Goal: Information Seeking & Learning: Learn about a topic

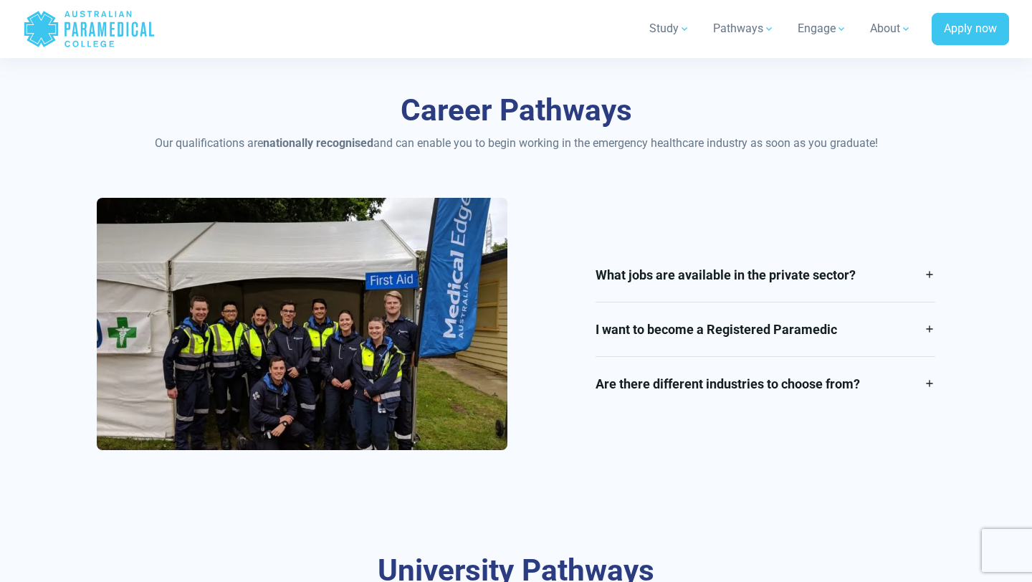
scroll to position [1617, 0]
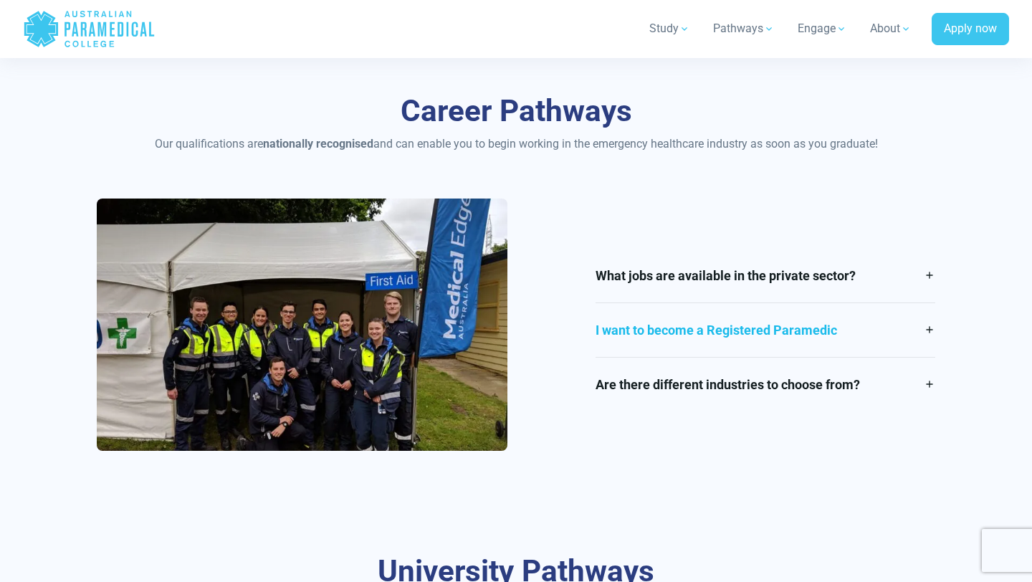
click at [624, 332] on link "I want to become a Registered Paramedic" at bounding box center [765, 330] width 339 height 54
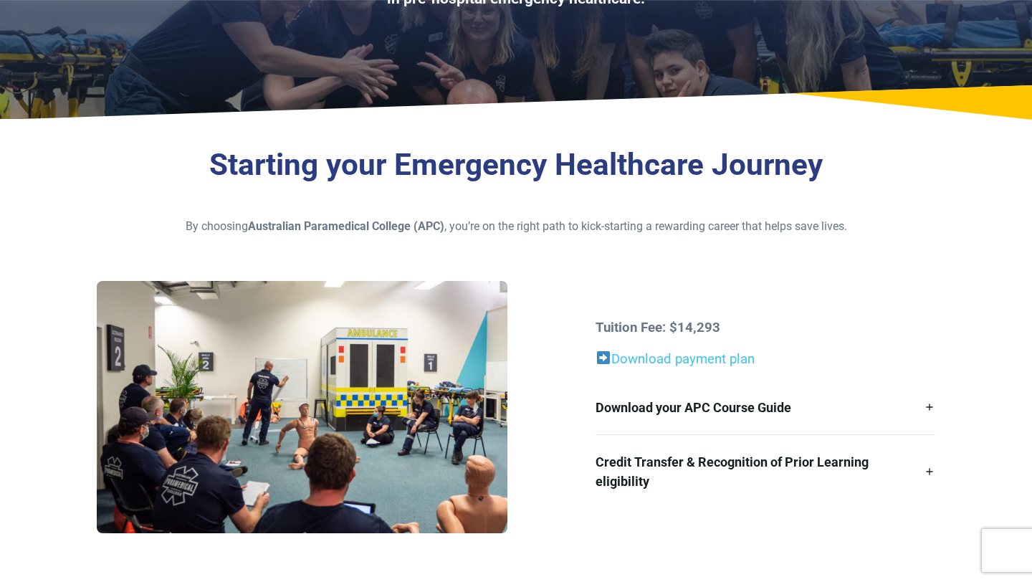
scroll to position [207, 0]
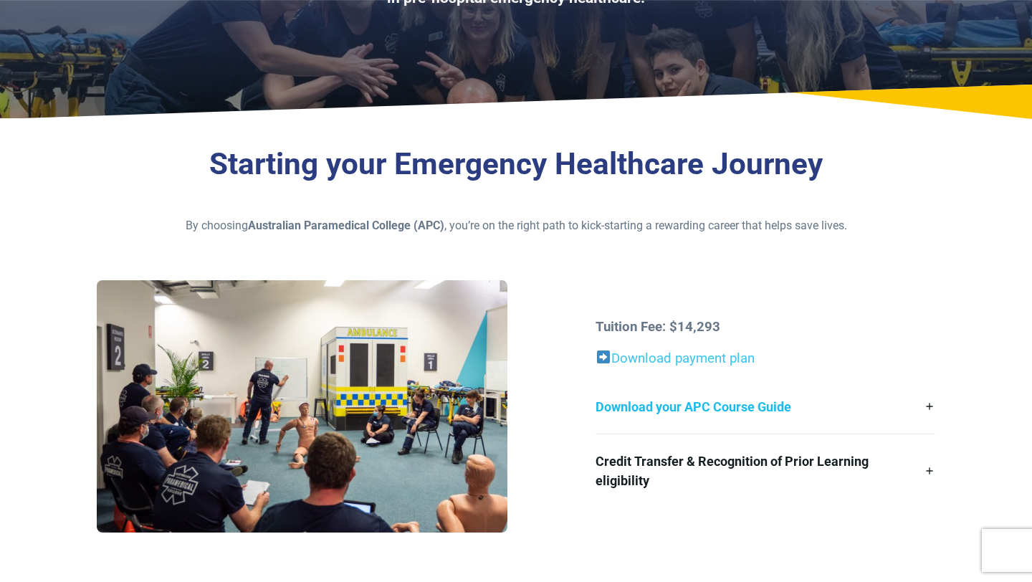
click at [738, 411] on link "Download your APC Course Guide" at bounding box center [765, 407] width 339 height 54
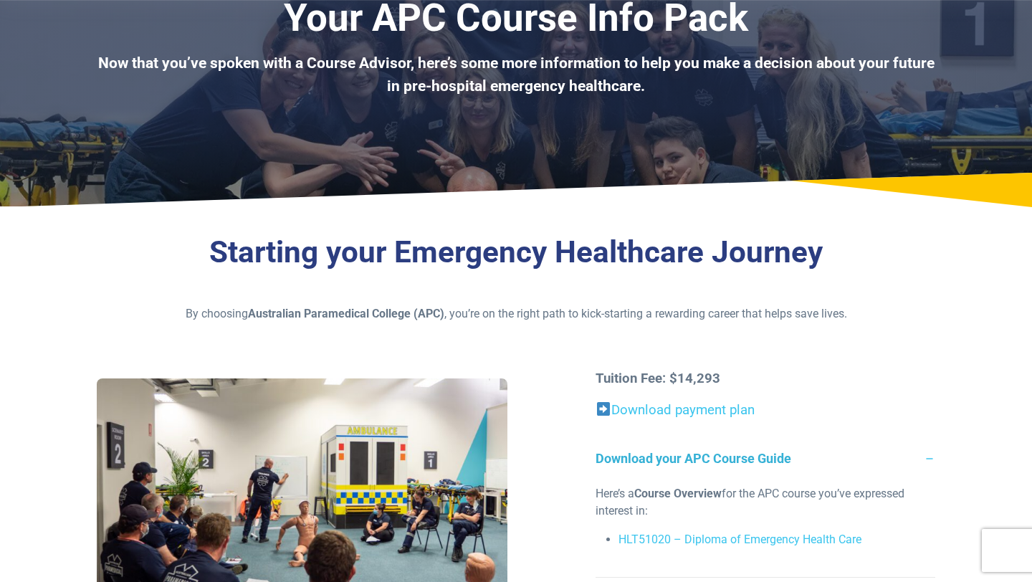
scroll to position [0, 0]
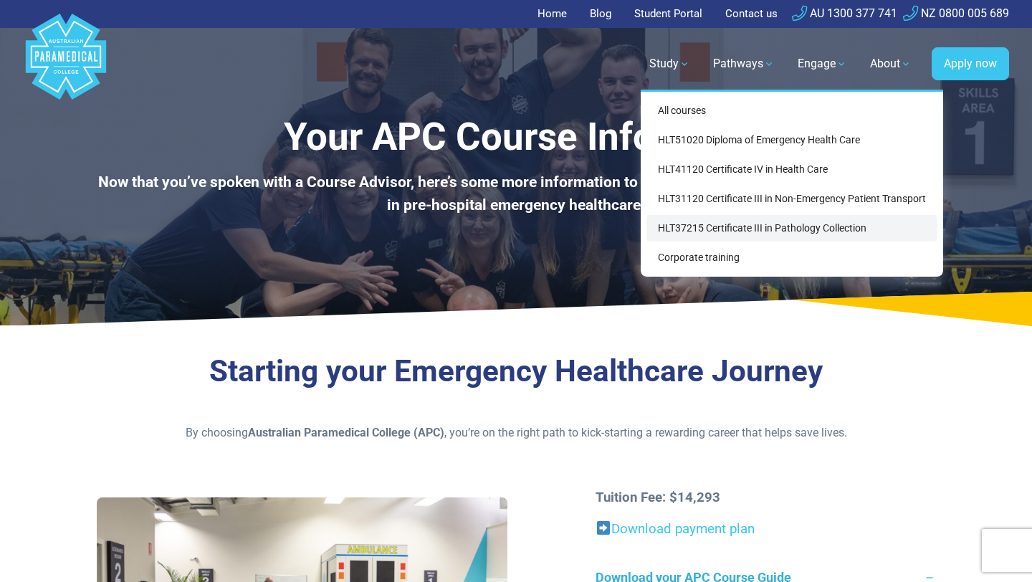
click at [688, 229] on link "HLT37215 Certificate III in Pathology Collection" at bounding box center [792, 228] width 291 height 27
click at [727, 222] on link "HLT37215 Certificate III in Pathology Collection" at bounding box center [792, 228] width 291 height 27
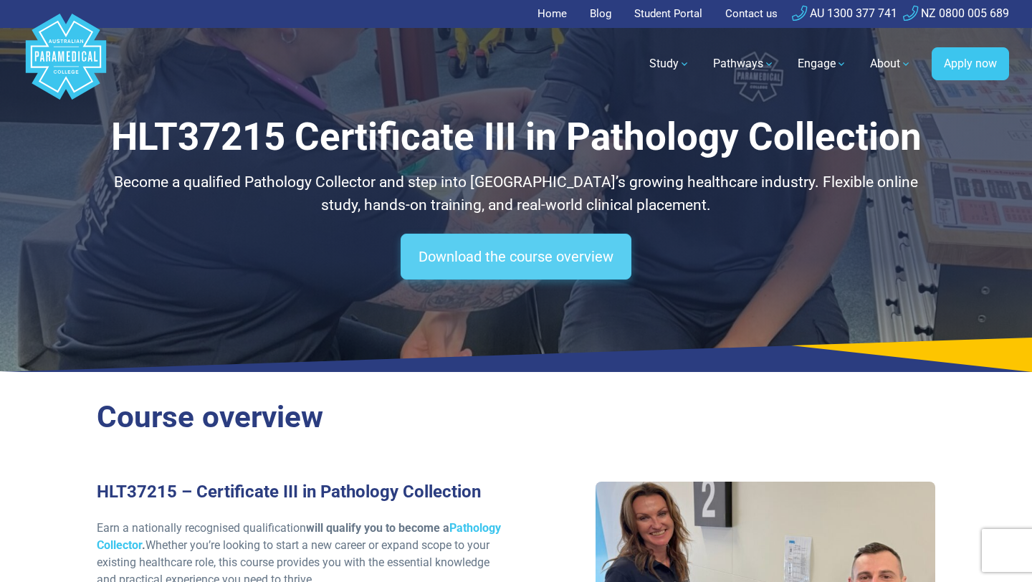
click at [598, 265] on link "Download the course overview" at bounding box center [516, 257] width 231 height 46
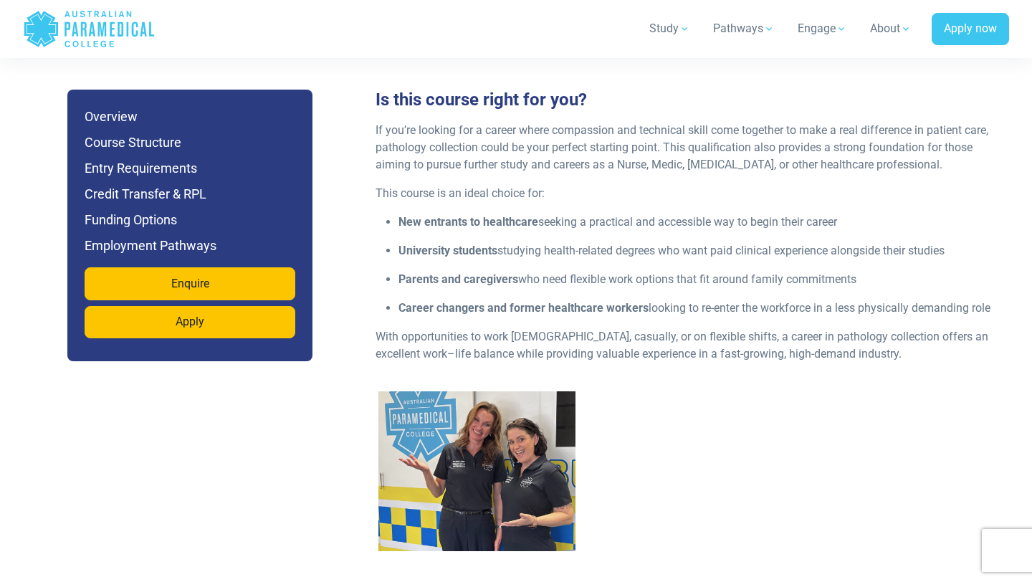
scroll to position [1417, 0]
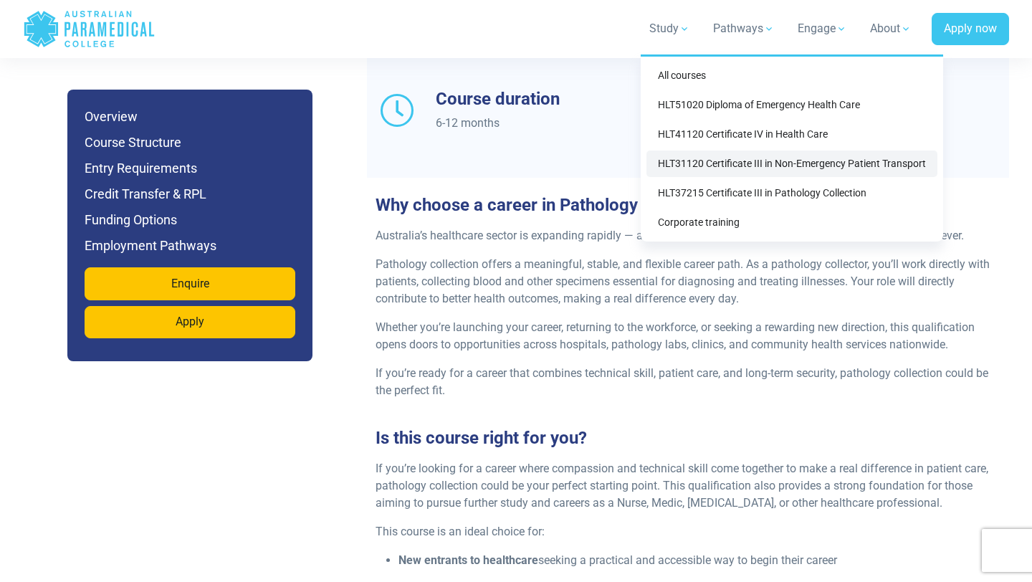
click at [713, 159] on link "HLT31120 Certificate III in Non-Emergency Patient Transport" at bounding box center [792, 164] width 291 height 27
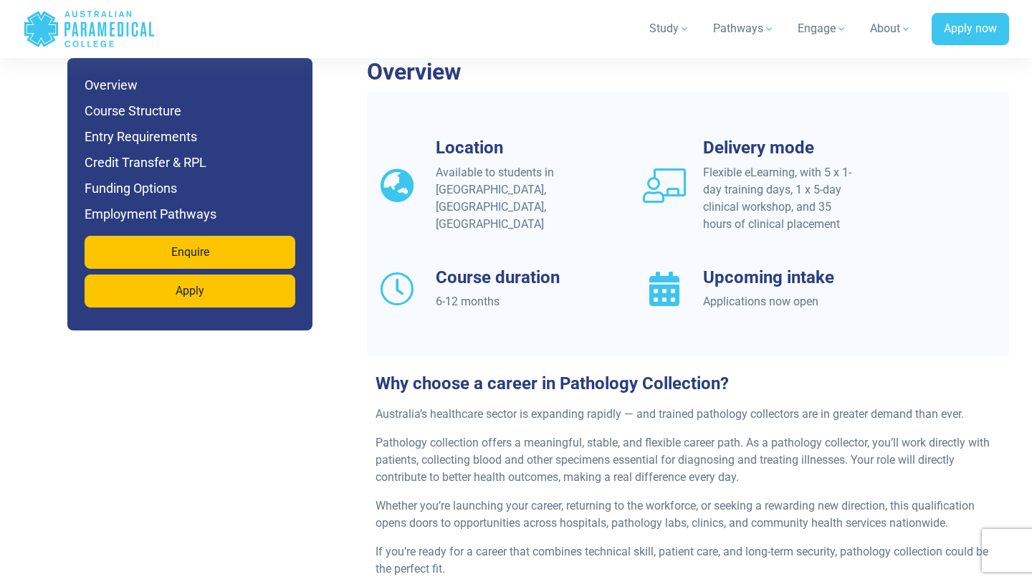
scroll to position [1242, 0]
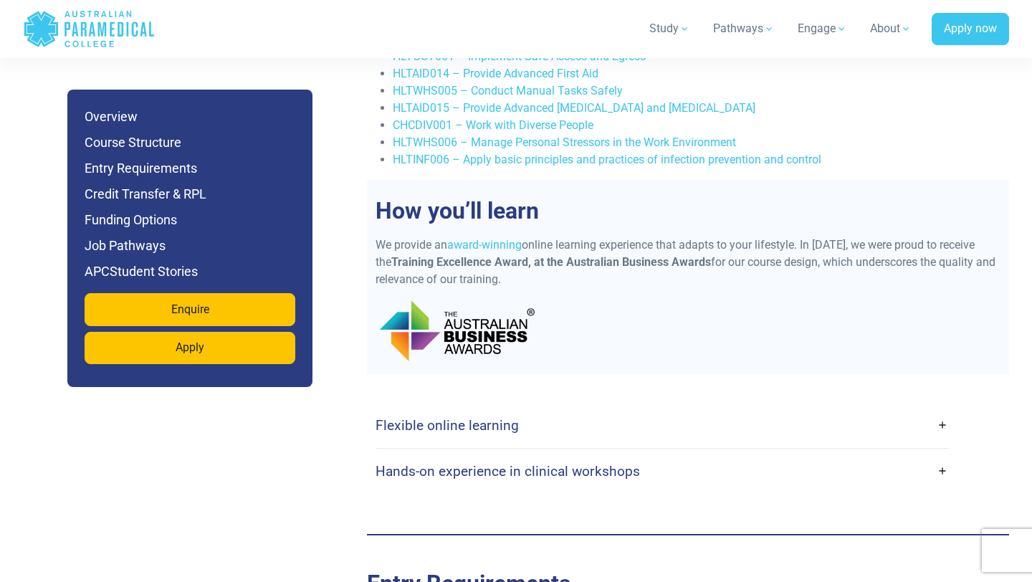
scroll to position [3040, 0]
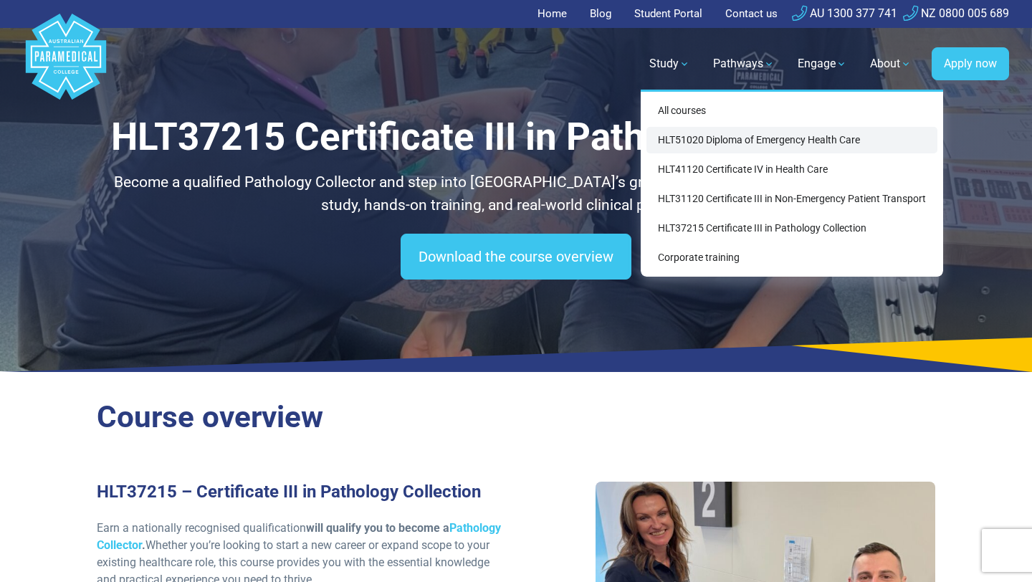
click at [716, 144] on link "HLT51020 Diploma of Emergency Health Care" at bounding box center [792, 140] width 291 height 27
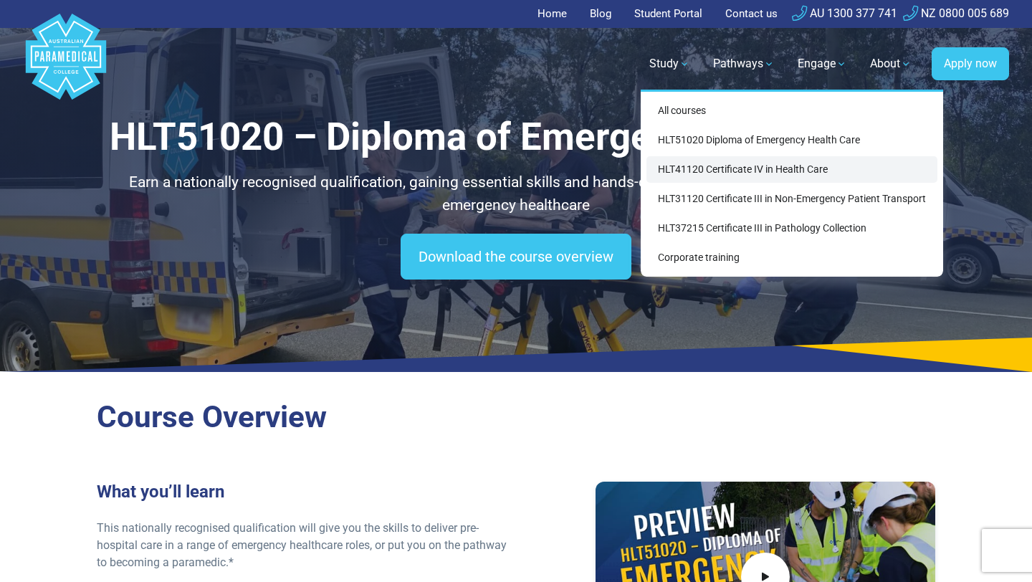
click at [698, 158] on link "HLT41120 Certificate IV in Health Care" at bounding box center [792, 169] width 291 height 27
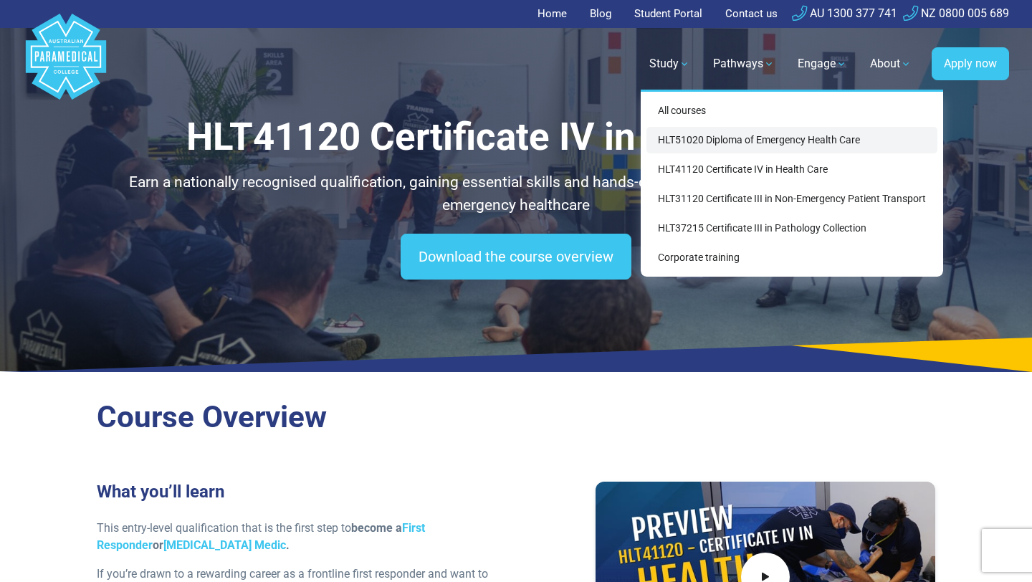
click at [708, 132] on link "HLT51020 Diploma of Emergency Health Care" at bounding box center [792, 140] width 291 height 27
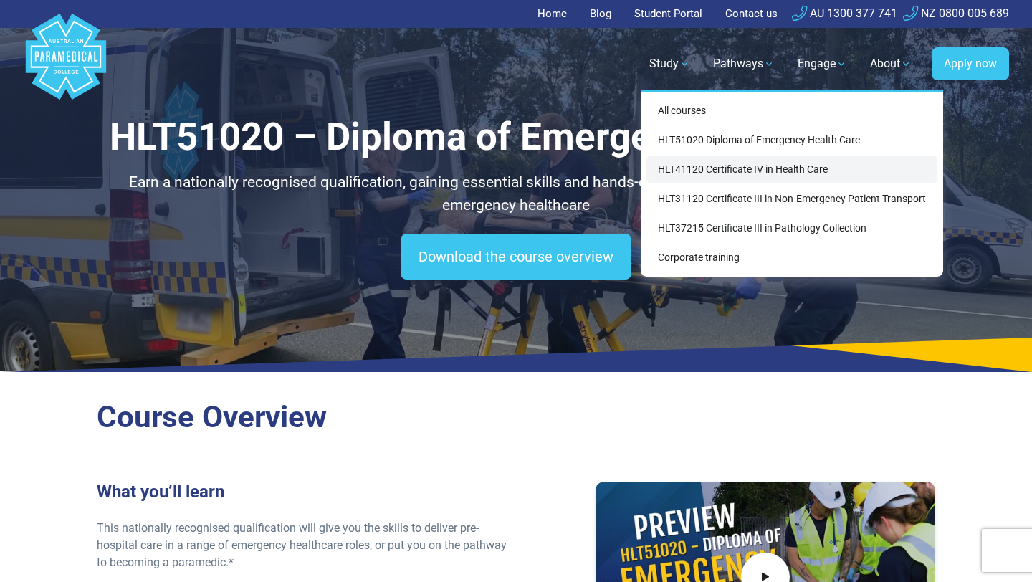
click at [738, 163] on link "HLT41120 Certificate IV in Health Care" at bounding box center [792, 169] width 291 height 27
